Goal: Task Accomplishment & Management: Manage account settings

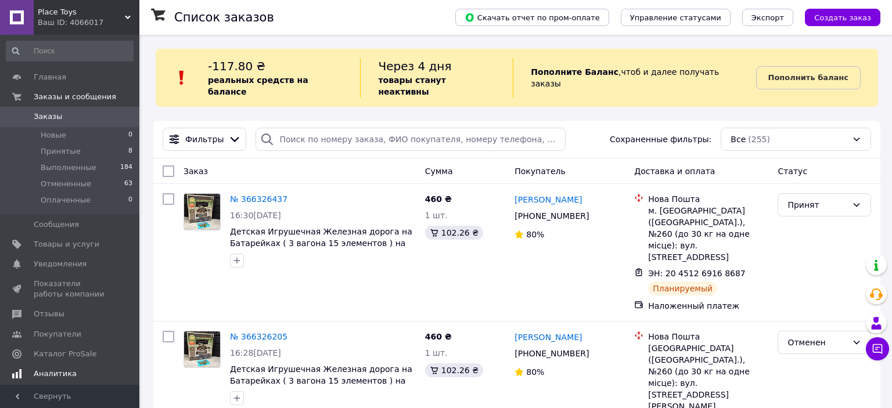
scroll to position [119, 0]
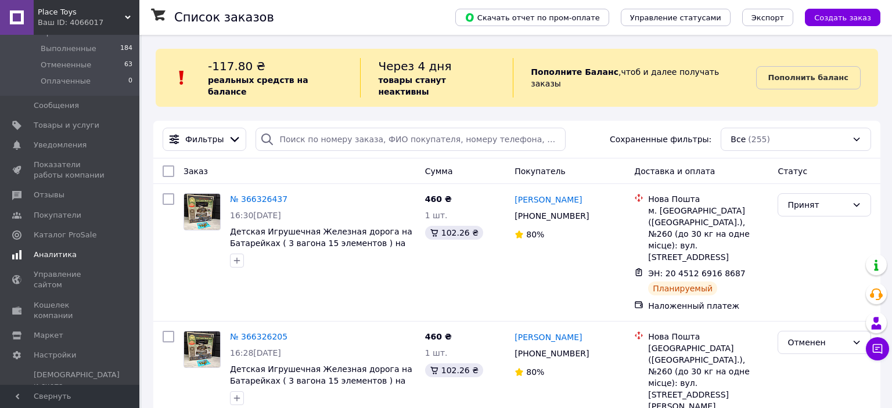
click at [55, 252] on span "Аналитика" at bounding box center [55, 255] width 43 height 10
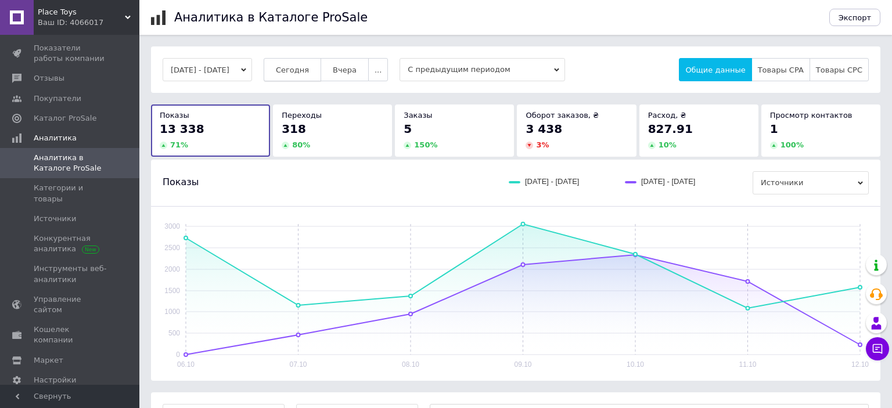
click at [300, 69] on span "Сегодня" at bounding box center [292, 70] width 33 height 9
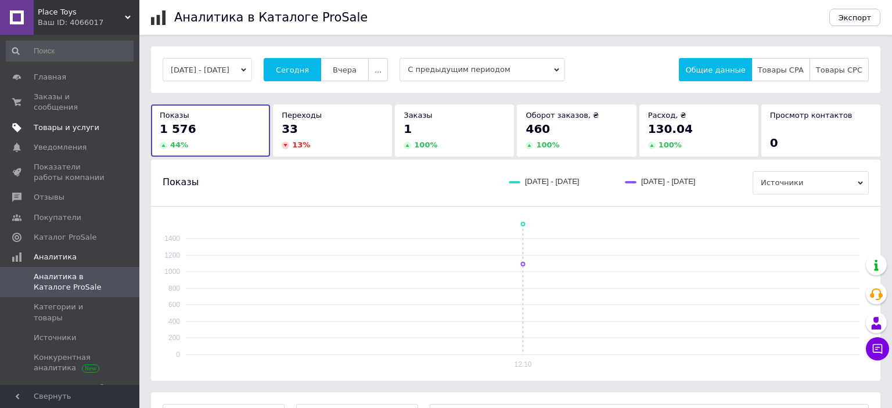
click at [60, 123] on span "Товары и услуги" at bounding box center [67, 128] width 66 height 10
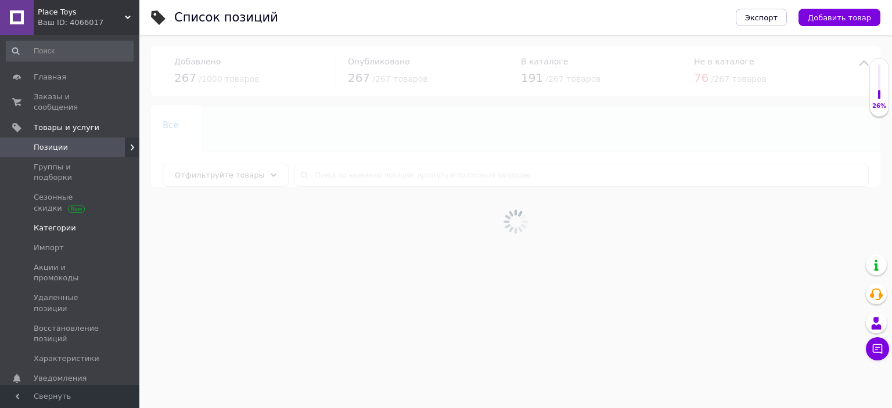
click at [57, 223] on span "Категории" at bounding box center [55, 228] width 42 height 10
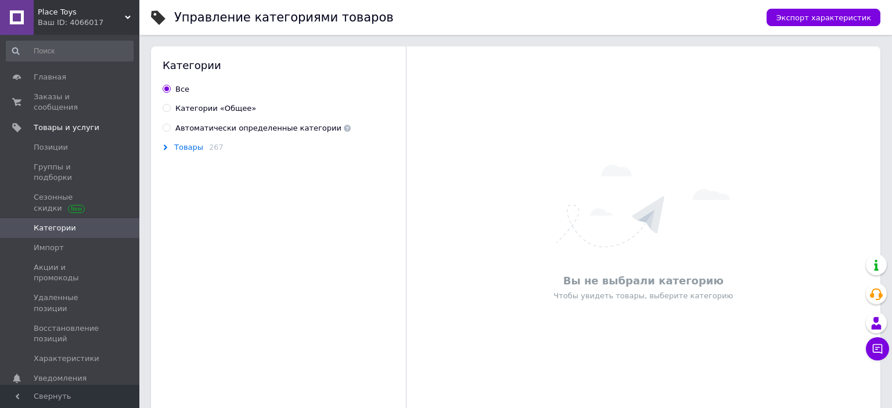
click at [199, 149] on span "Товары" at bounding box center [188, 147] width 29 height 9
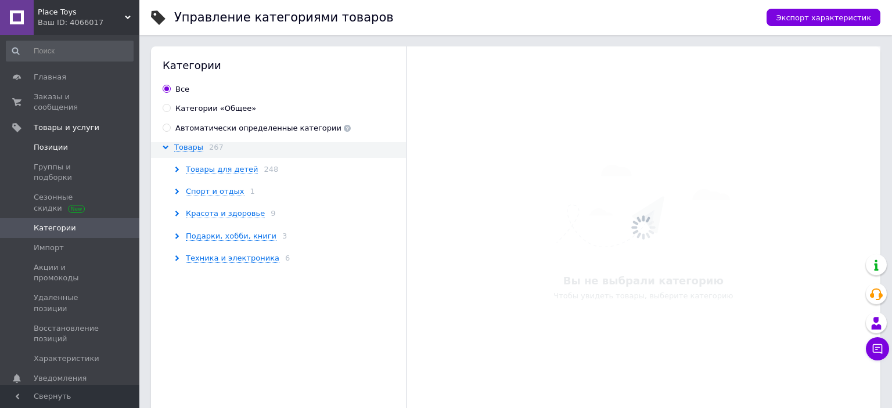
click at [73, 142] on span "Позиции" at bounding box center [71, 147] width 74 height 10
